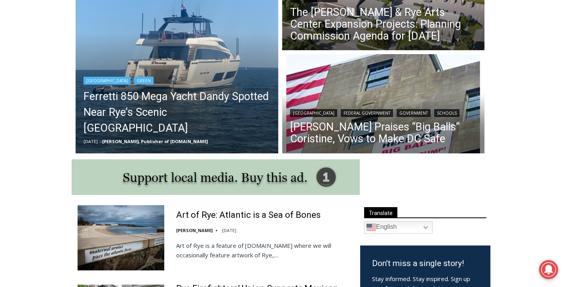
scroll to position [287, 0]
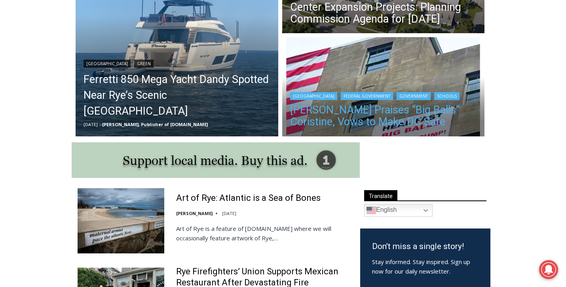
click at [343, 112] on link "[PERSON_NAME] Praises “Big Balls” Coristine, Vows to Make DC Safe" at bounding box center [383, 116] width 187 height 24
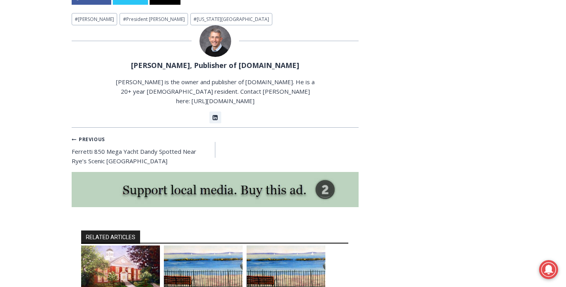
scroll to position [2310, 0]
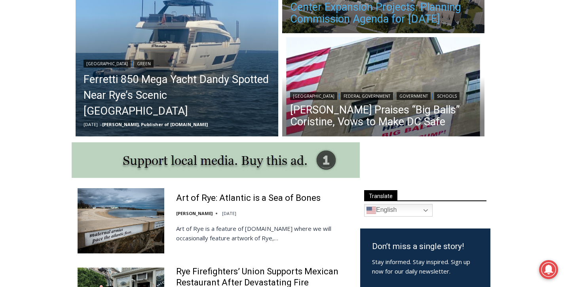
click at [300, 21] on link "The Osborn & Rye Arts Center Expansion Projects: Planning Commission Agenda for…" at bounding box center [383, 7] width 187 height 36
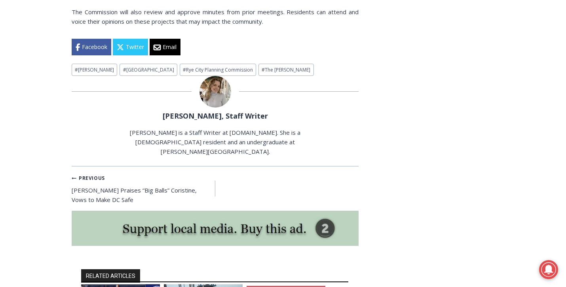
scroll to position [1693, 0]
